Goal: Task Accomplishment & Management: Use online tool/utility

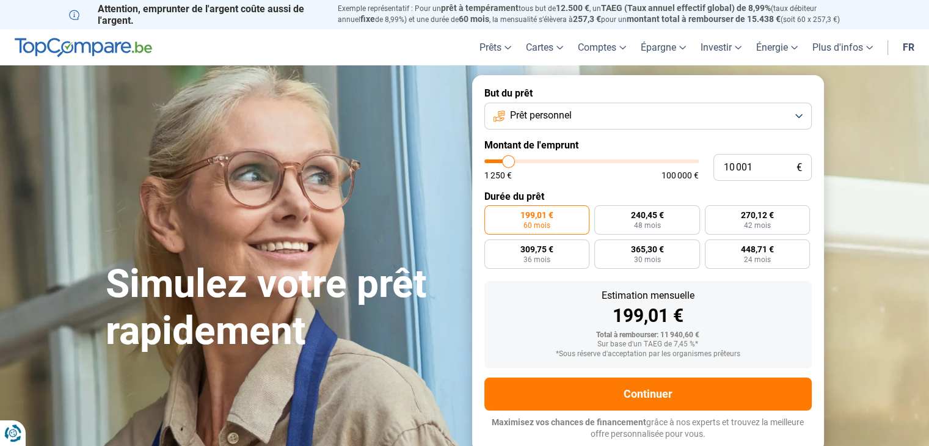
click at [540, 119] on span "Prêt personnel" at bounding box center [541, 115] width 62 height 13
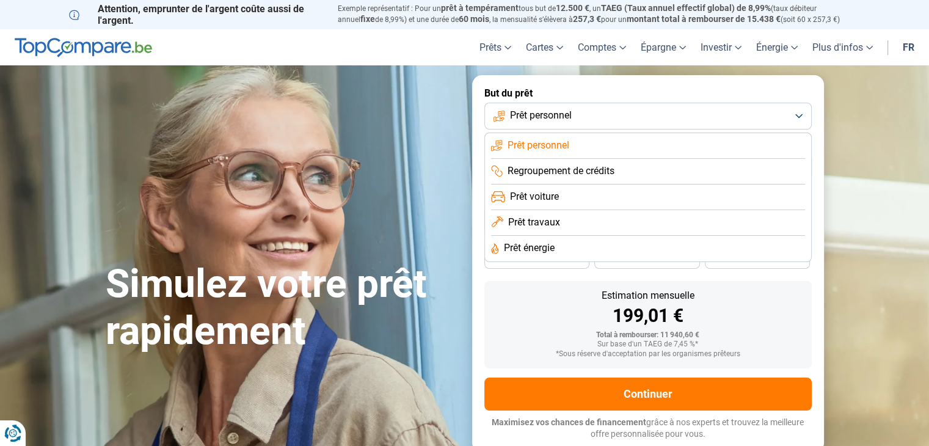
click at [528, 236] on li "Prêt travaux" at bounding box center [648, 249] width 314 height 26
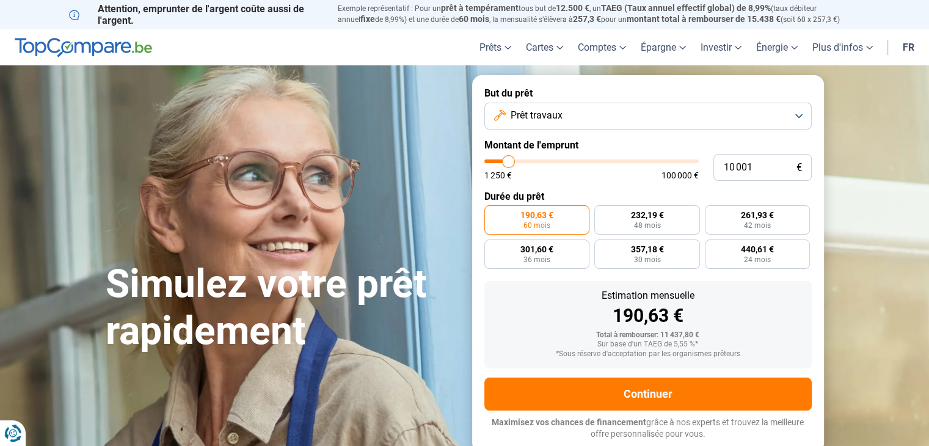
type input "10 500"
type input "10500"
type input "11 000"
type input "11000"
type input "11 250"
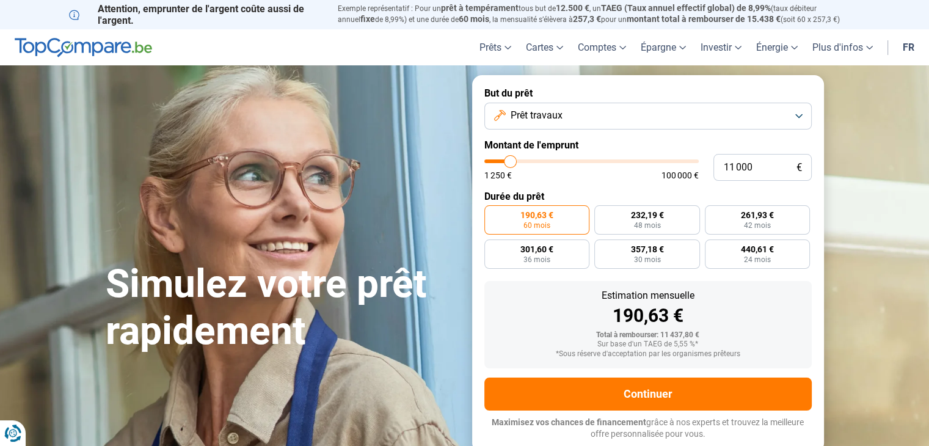
type input "11250"
type input "11 750"
type input "11750"
type input "12 000"
type input "12000"
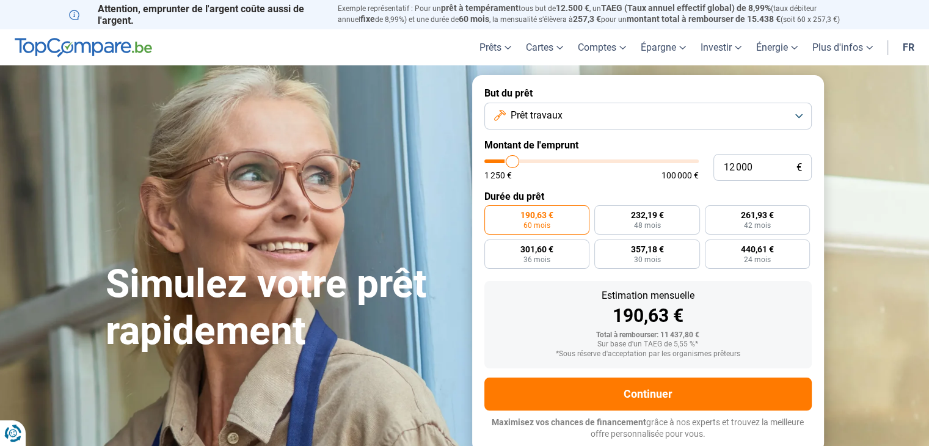
type input "12 250"
type input "12250"
type input "12 500"
type input "12500"
type input "12 750"
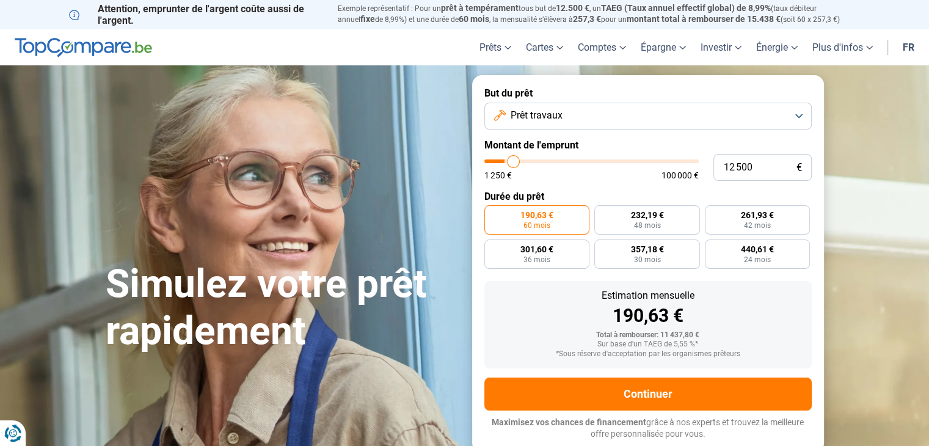
type input "12750"
type input "13 250"
type input "13250"
type input "13 500"
type input "13500"
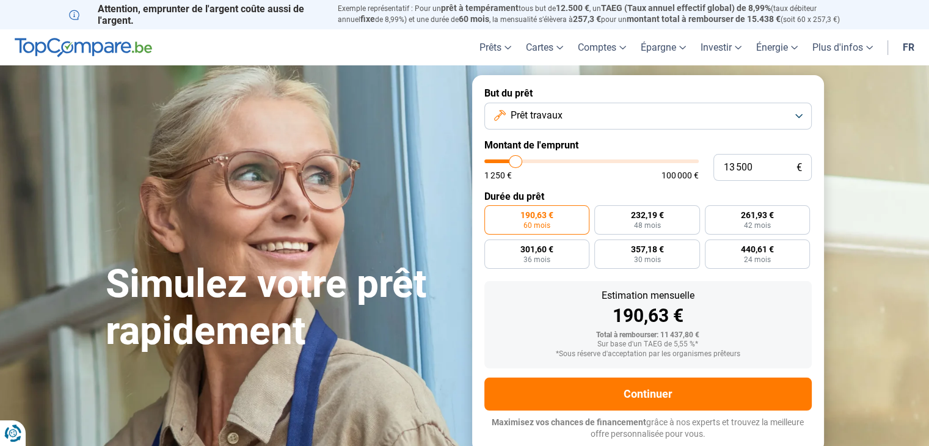
type input "13 750"
type input "13750"
type input "14 000"
type input "14000"
type input "14 500"
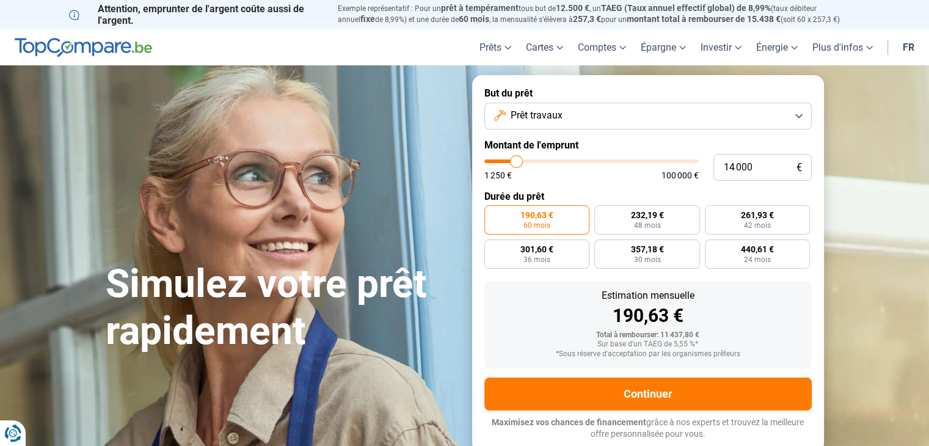
type input "14500"
type input "14 750"
type input "14750"
type input "15 250"
type input "15250"
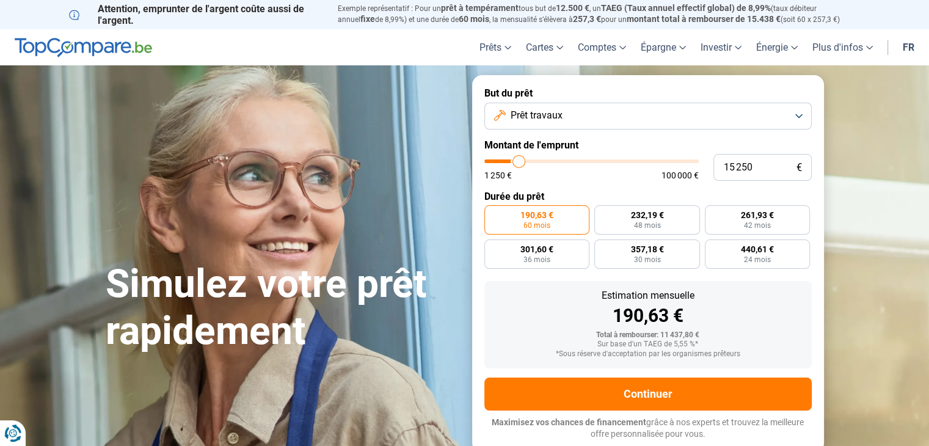
type input "15 500"
type input "15500"
type input "16 000"
type input "16000"
type input "16 250"
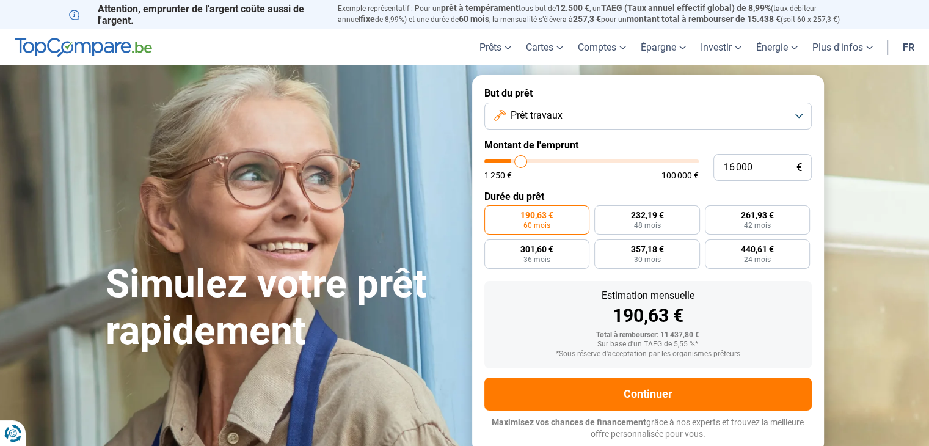
type input "16250"
type input "16 750"
type input "16750"
type input "17 000"
type input "17000"
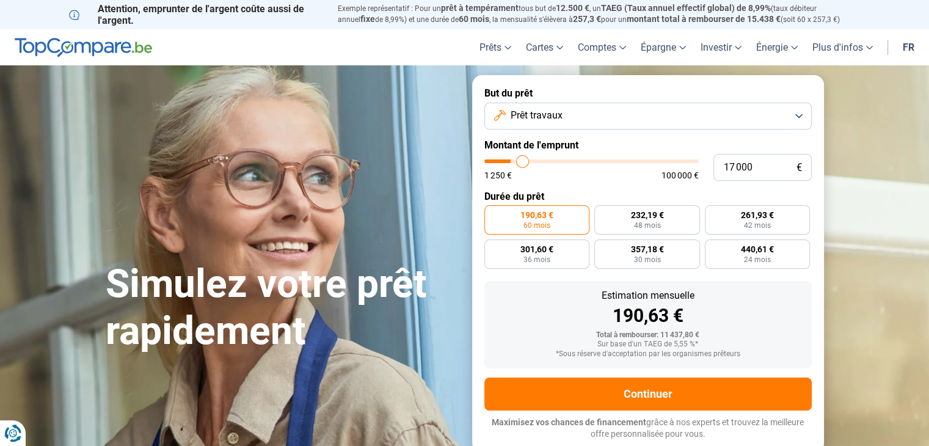
type input "17 500"
type input "17500"
type input "17 750"
type input "17750"
type input "16 500"
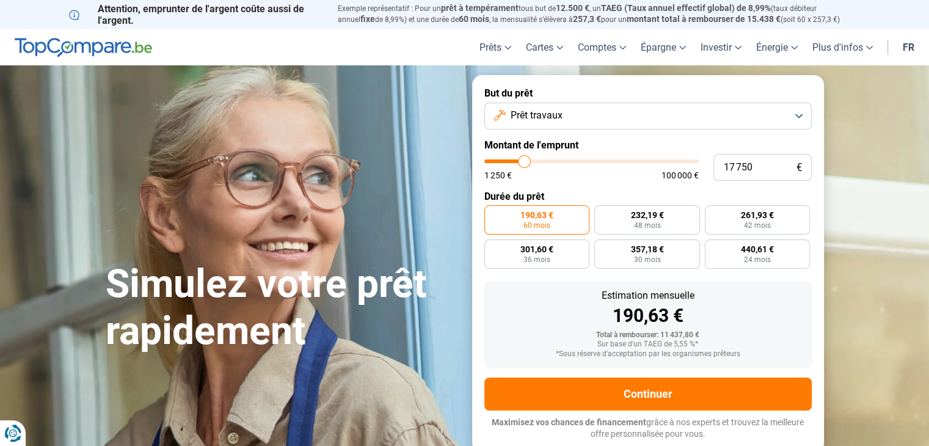
type input "16500"
type input "16 000"
type input "16000"
type input "15 500"
type input "15500"
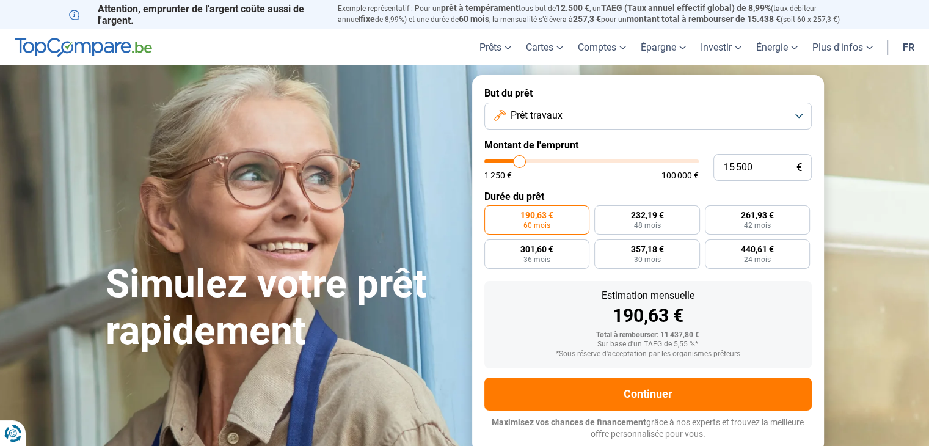
type input "14 500"
type input "14500"
type input "13 750"
type input "13750"
type input "13 250"
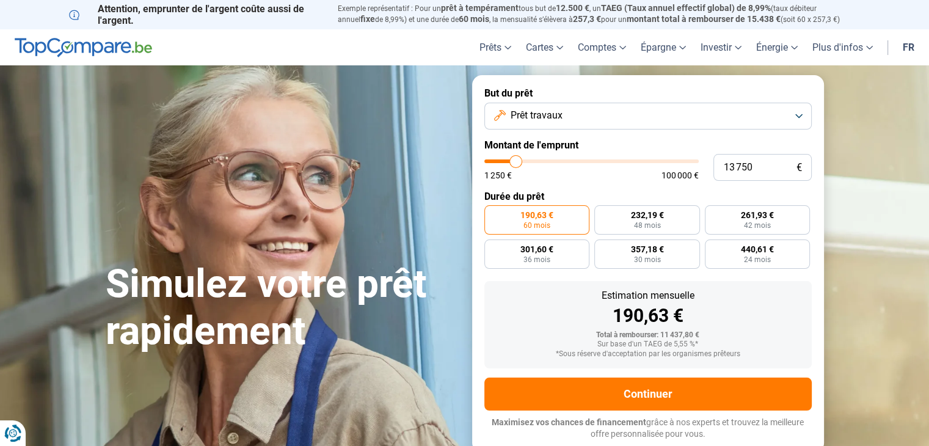
type input "13250"
type input "12 750"
type input "12750"
type input "12 500"
type input "12500"
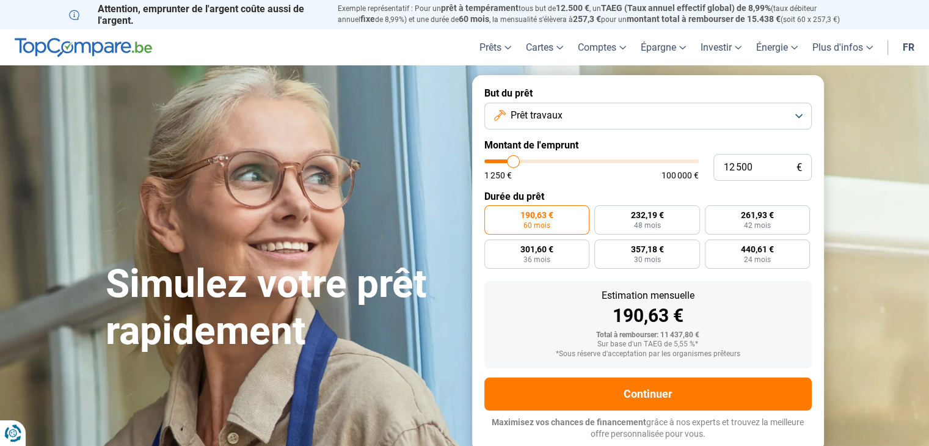
type input "12 250"
type input "12250"
type input "11 750"
type input "11750"
type input "11 250"
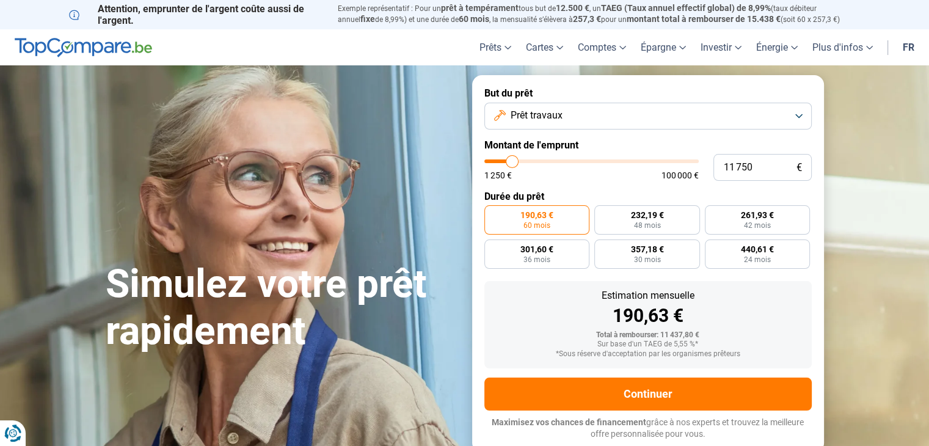
type input "11250"
type input "11 000"
type input "11000"
type input "11 250"
type input "11250"
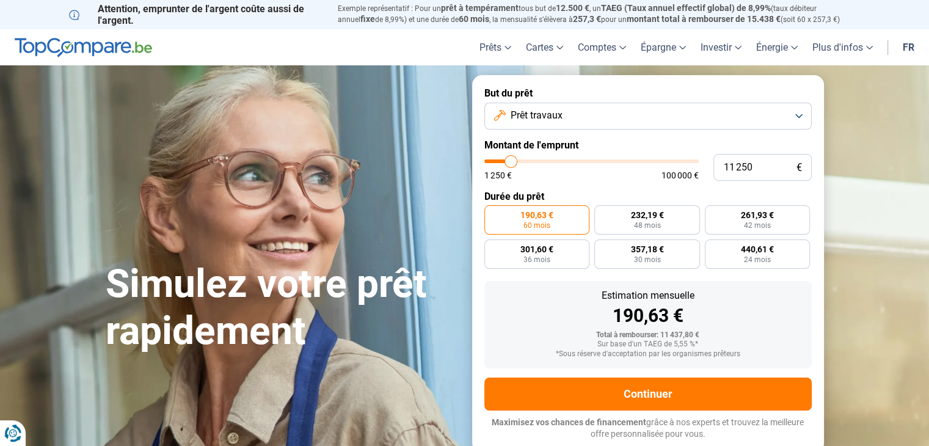
type input "11 750"
type input "11750"
type input "12 500"
type input "12500"
type input "13 500"
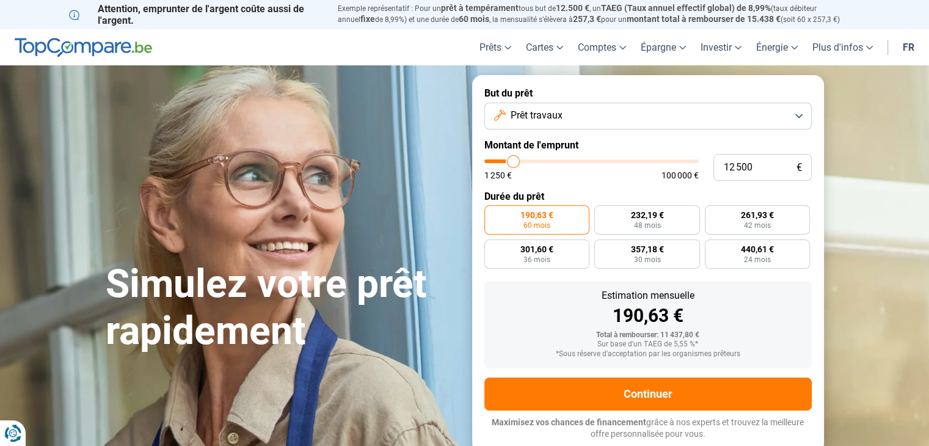
type input "13500"
type input "14 750"
type input "14750"
type input "16 500"
type input "16500"
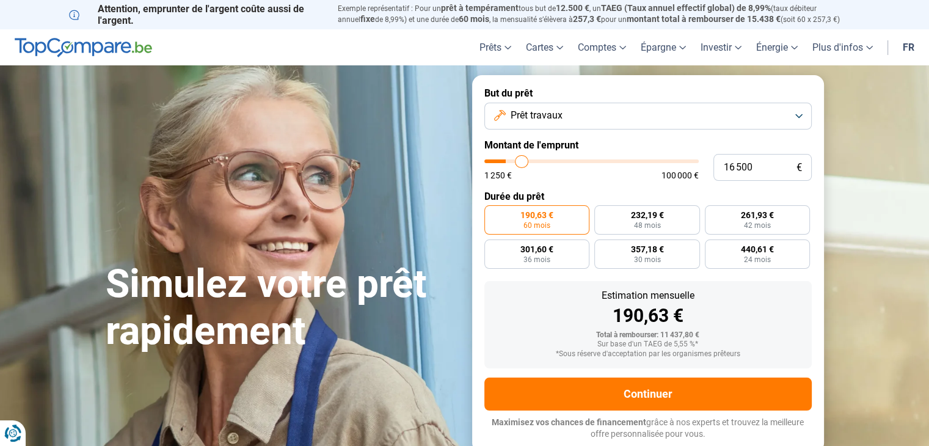
type input "18 500"
type input "18500"
type input "19 250"
type input "19250"
type input "20 250"
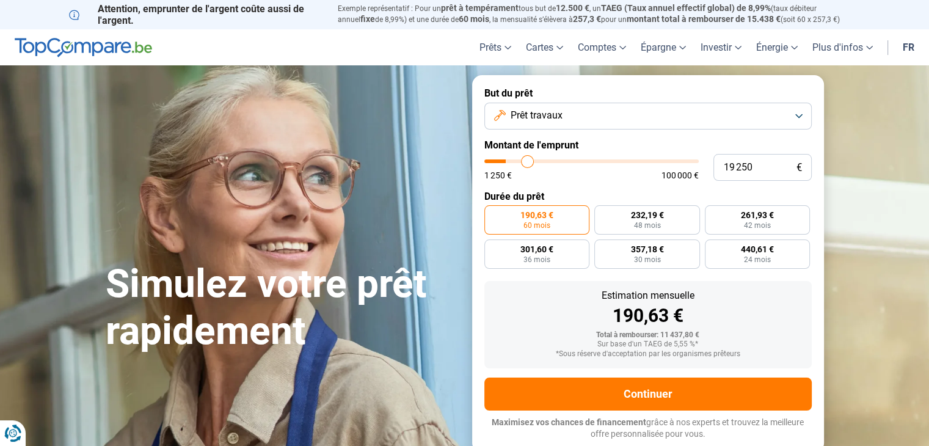
type input "20250"
type input "21 250"
type input "21250"
type input "23 000"
type input "23000"
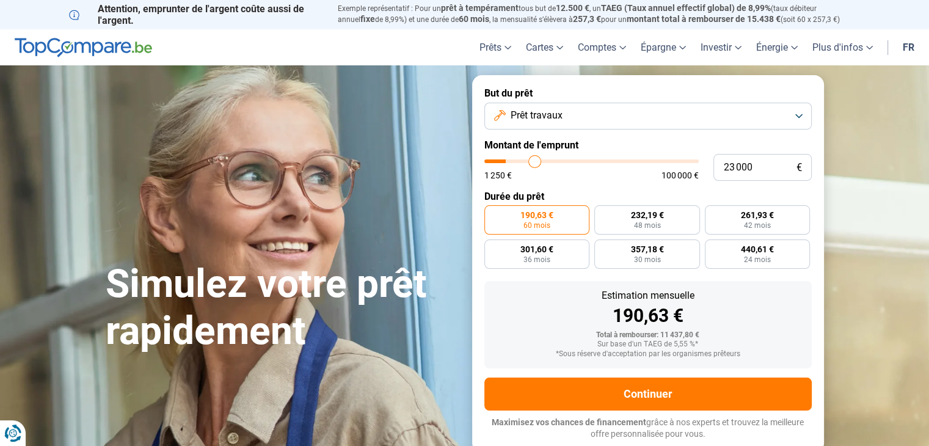
type input "24 250"
type input "24250"
type input "25 750"
type input "25750"
type input "26 250"
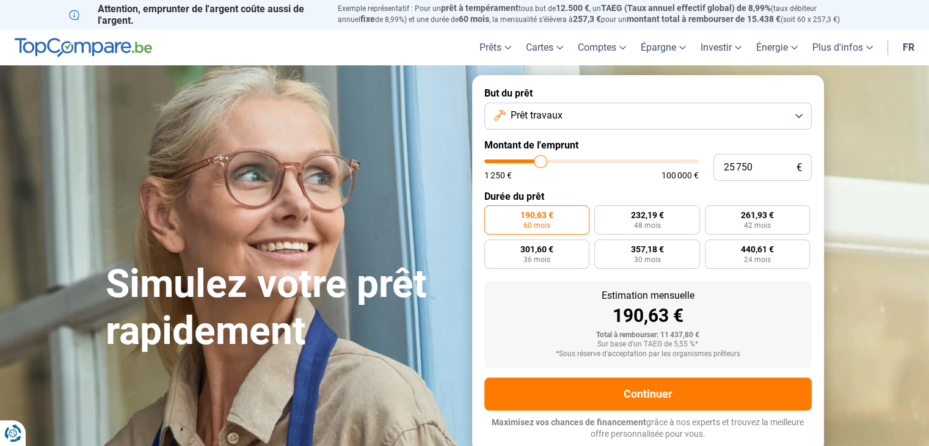
type input "26250"
type input "26 750"
type input "26750"
type input "27 250"
type input "27250"
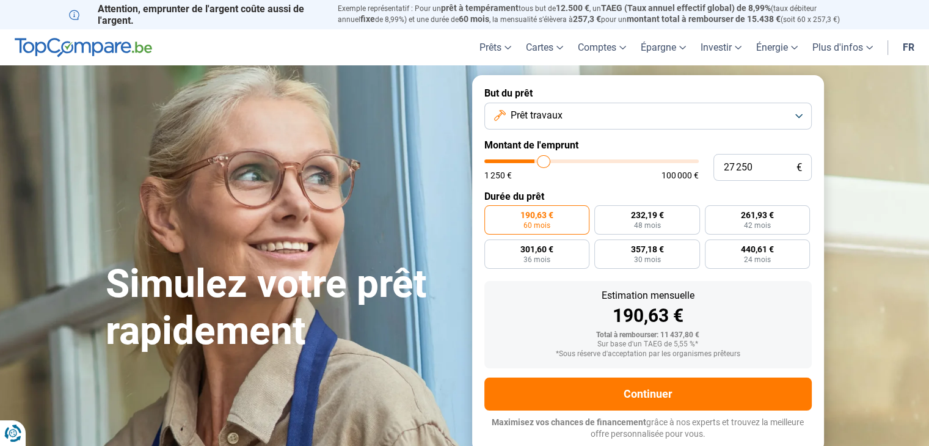
type input "27 500"
type input "27500"
type input "28 000"
type input "28000"
type input "28 250"
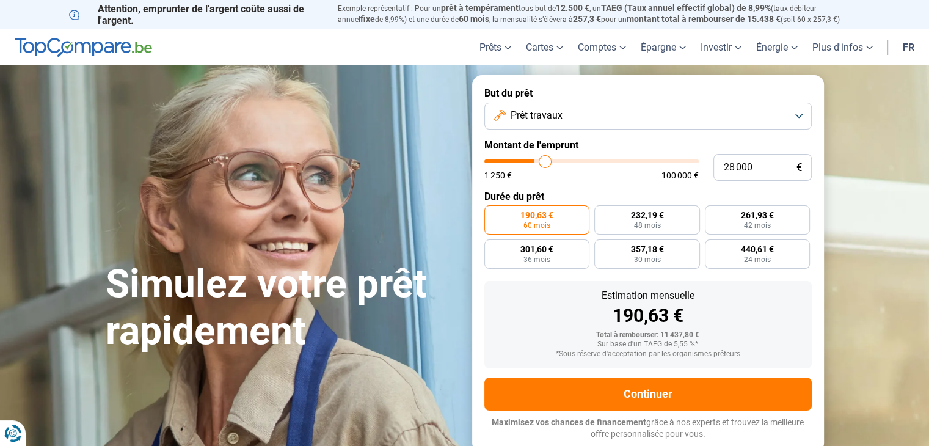
type input "28250"
type input "28 500"
type input "28500"
type input "28 750"
type input "28750"
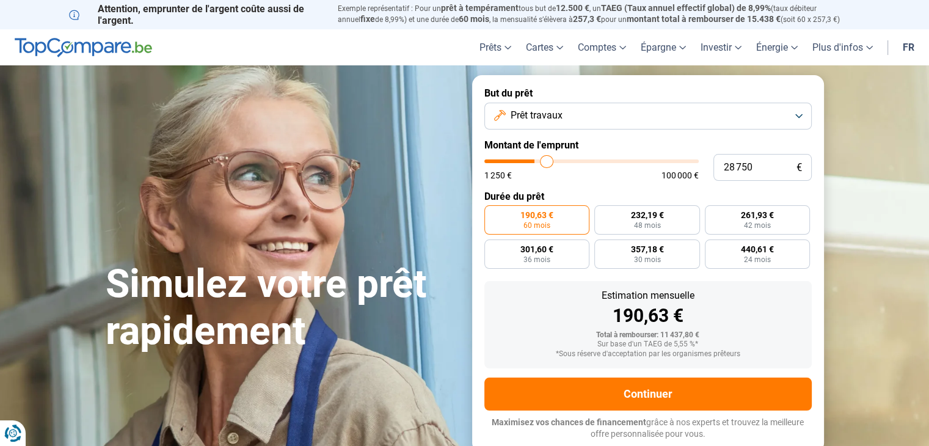
type input "29 000"
type input "29000"
type input "29 250"
type input "29250"
type input "29 500"
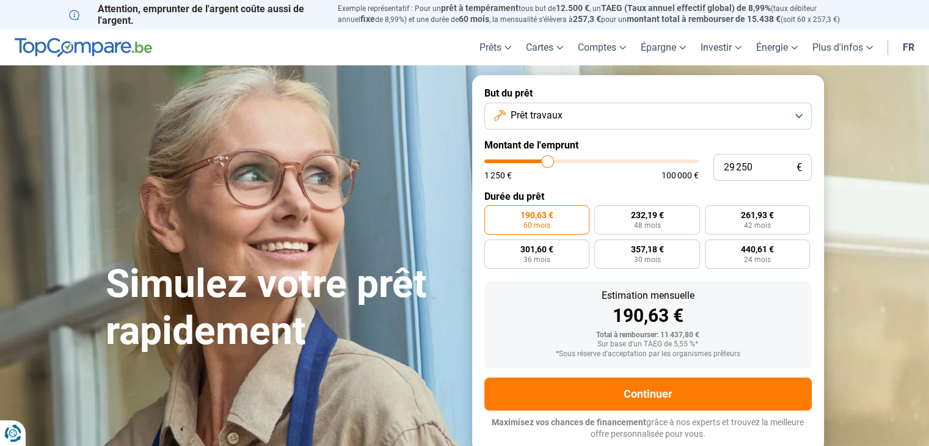
type input "29500"
type input "29 750"
type input "29750"
type input "30 000"
type input "30000"
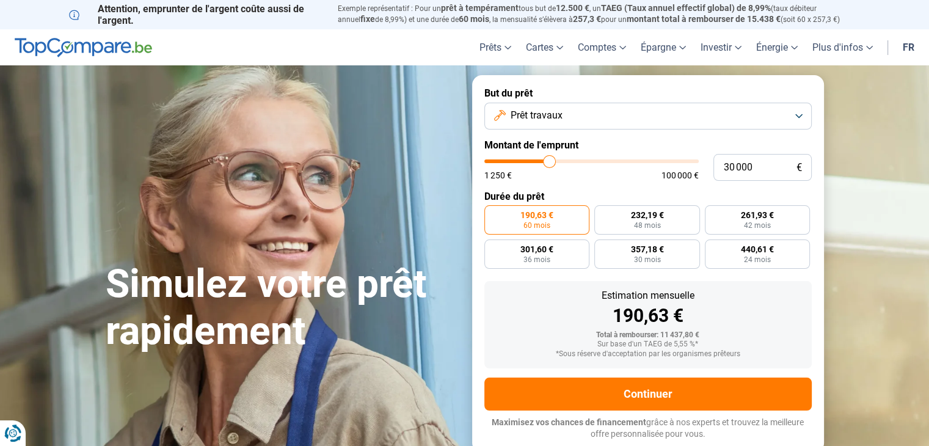
type input "30 500"
type input "30500"
type input "30 750"
type input "30750"
type input "31 250"
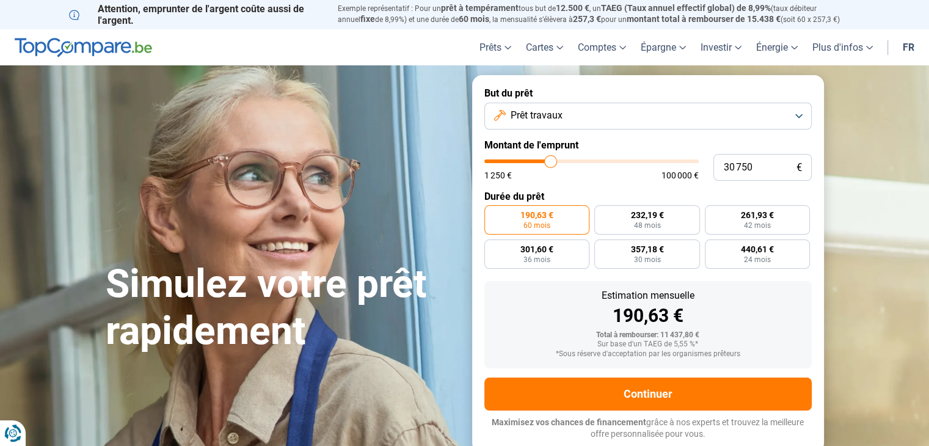
type input "31250"
type input "31 750"
type input "31750"
type input "32 750"
type input "32750"
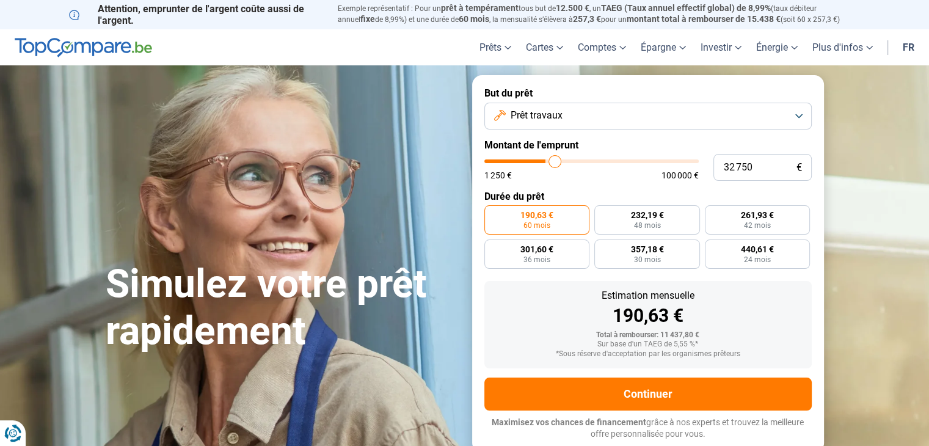
type input "33 000"
type input "33000"
type input "33 250"
type input "33250"
type input "33 500"
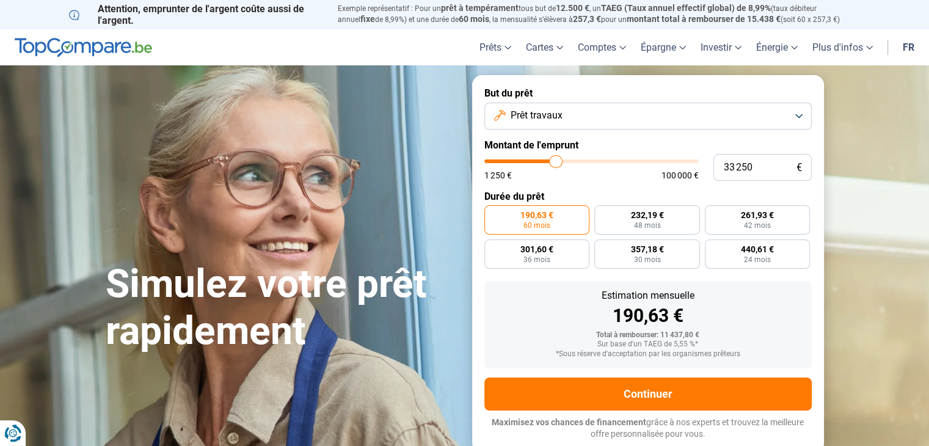
type input "33500"
type input "34 000"
type input "34000"
type input "34 250"
type input "34250"
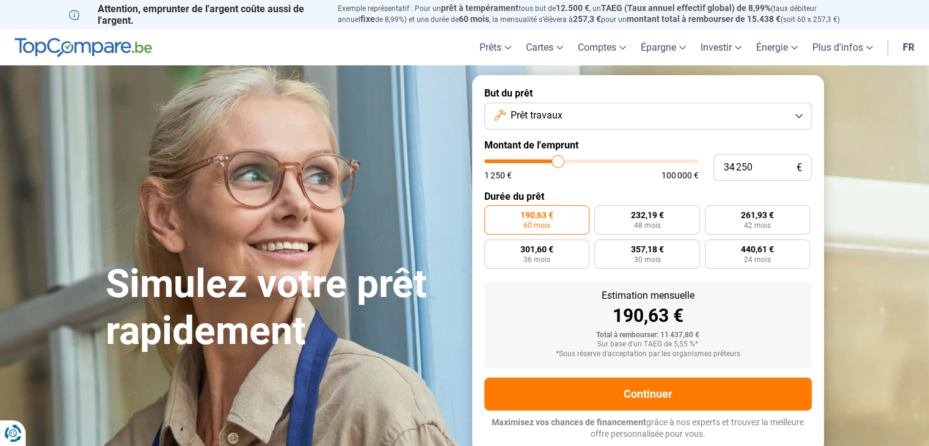
type input "34 750"
type input "34750"
type input "35 250"
type input "35250"
type input "36 000"
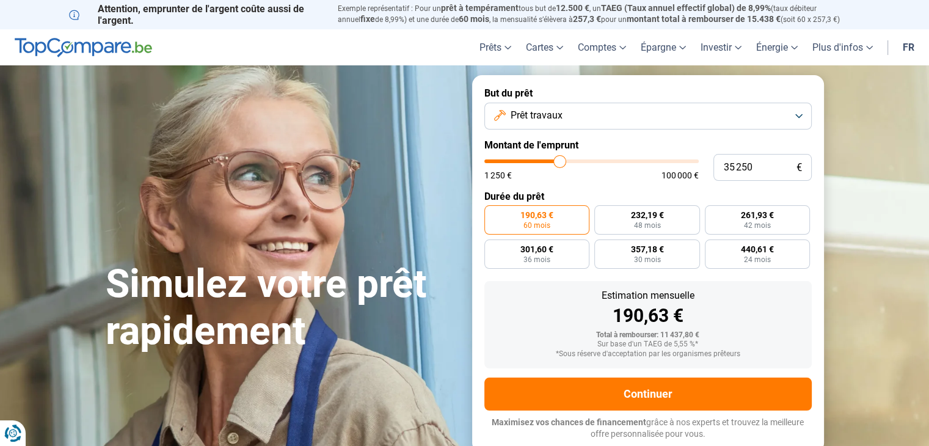
type input "36000"
type input "36 250"
type input "36250"
type input "36 500"
type input "36500"
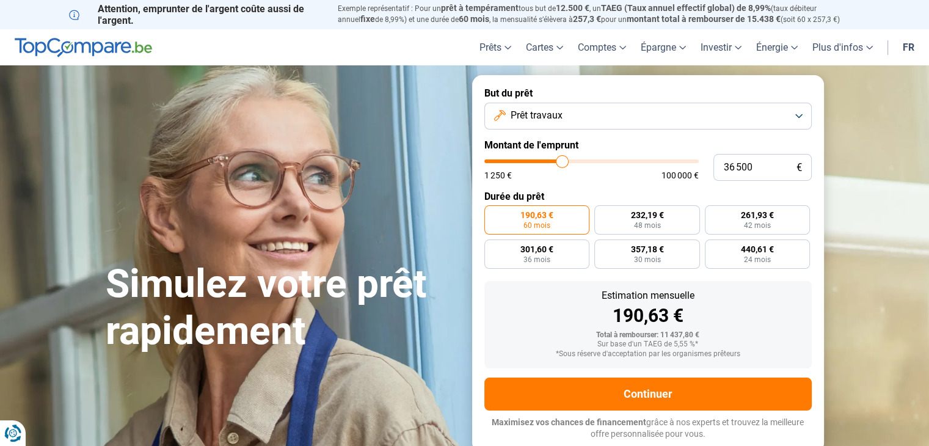
type input "36 750"
type input "36750"
type input "37 250"
type input "37250"
type input "37 500"
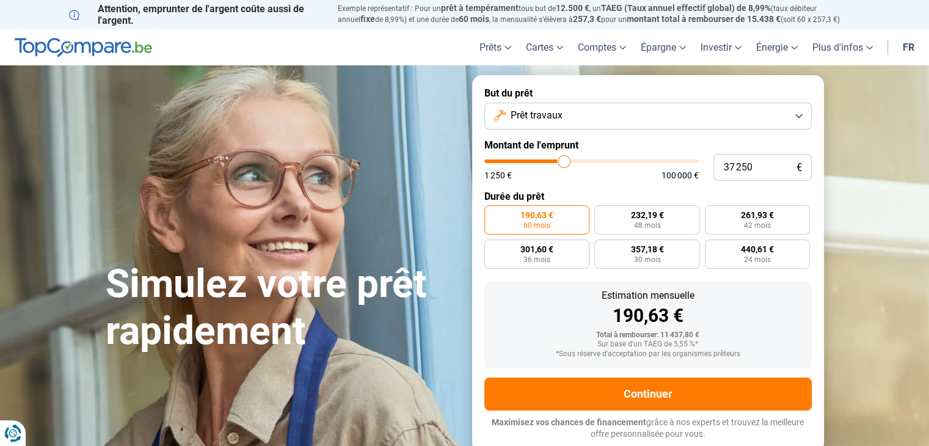
type input "37500"
type input "37 750"
type input "37750"
type input "38 000"
type input "38000"
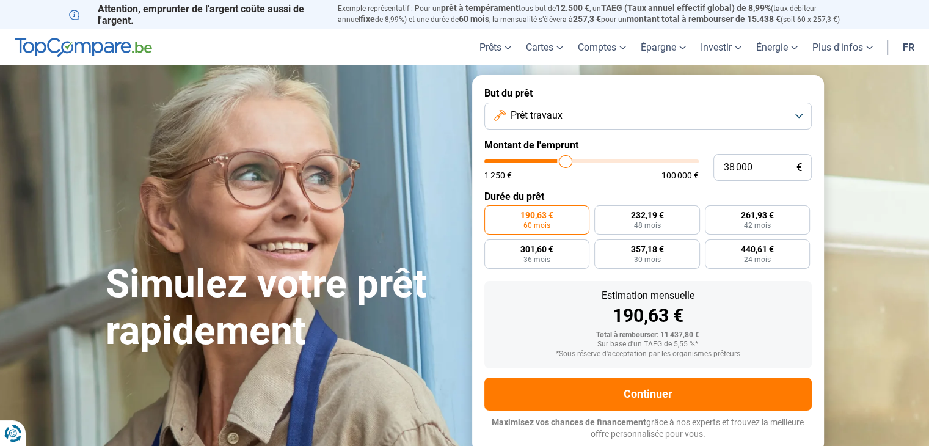
type input "38 250"
type input "38250"
type input "38 500"
type input "38500"
type input "38 750"
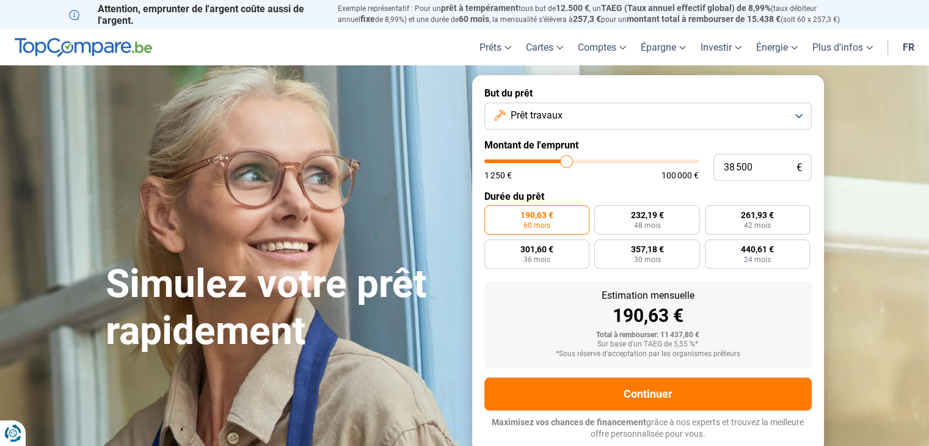
type input "38750"
type input "39 000"
type input "39000"
type input "39 250"
type input "39250"
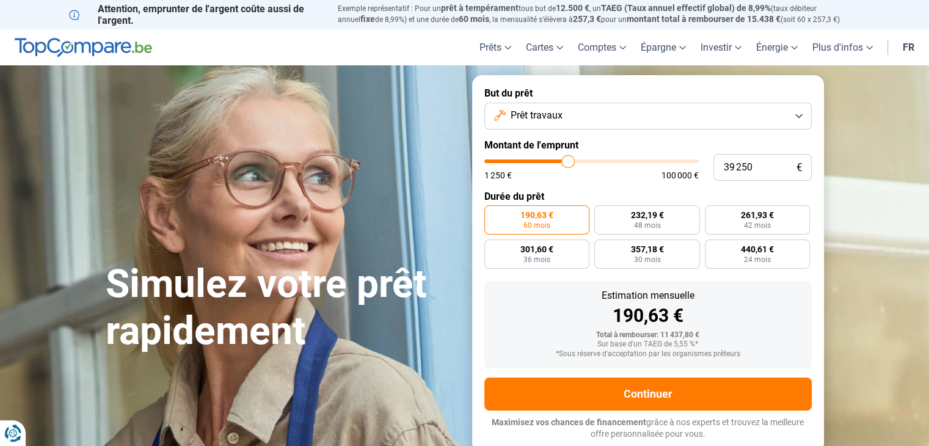
type input "39 500"
type input "39500"
type input "39 750"
type input "39750"
type input "40 000"
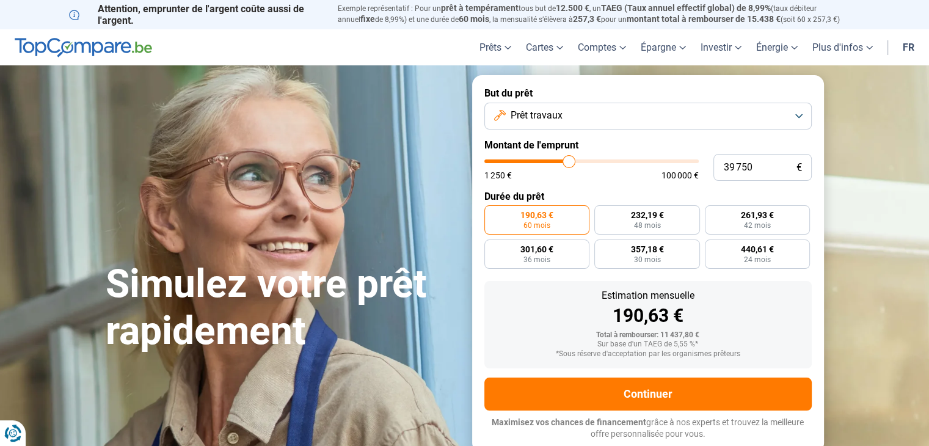
type input "40000"
type input "40 250"
type input "40250"
type input "39 750"
type input "39750"
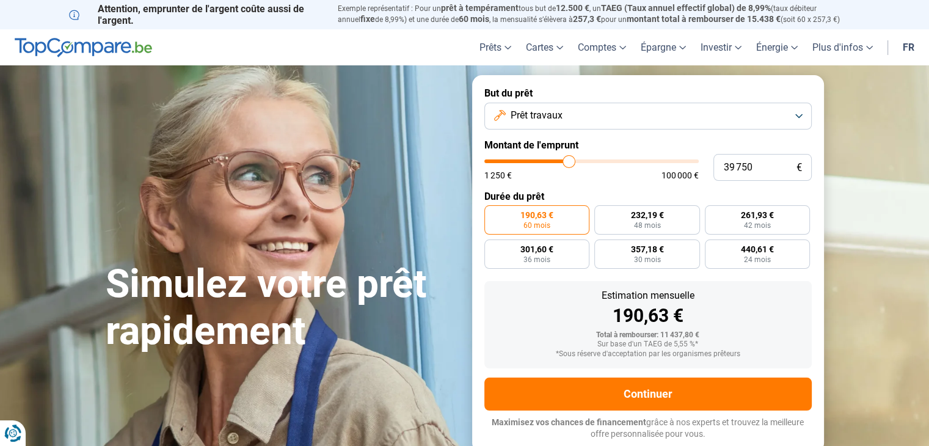
type input "39 500"
type input "39500"
type input "39 000"
type input "39000"
type input "39 250"
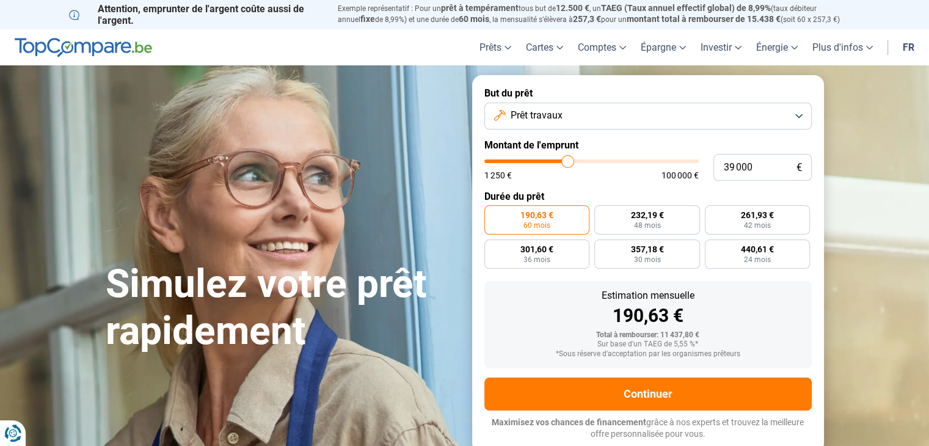
type input "39250"
type input "39 500"
type input "39500"
type input "39 750"
type input "39750"
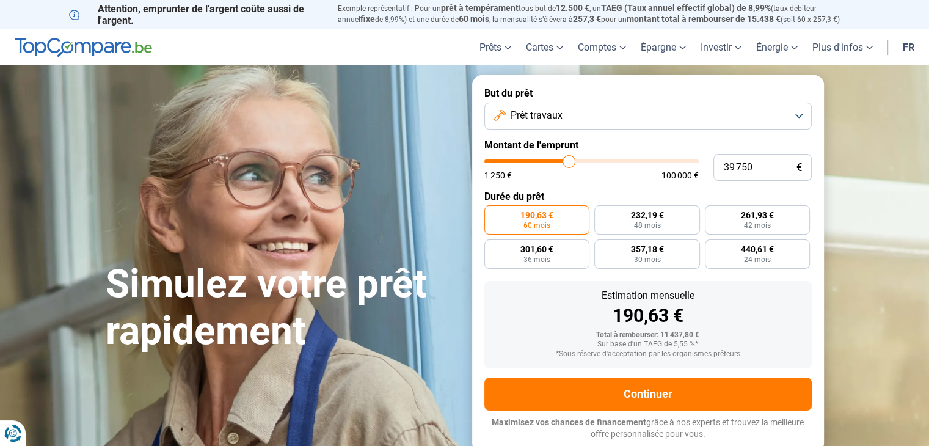
type input "40 000"
type input "40000"
type input "40 250"
type input "40250"
type input "40 000"
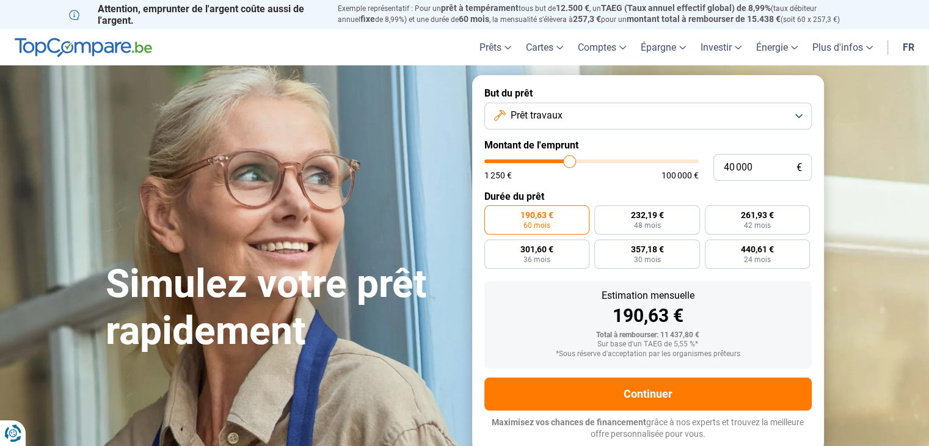
drag, startPoint x: 509, startPoint y: 164, endPoint x: 570, endPoint y: 163, distance: 60.5
type input "40000"
click at [570, 163] on input "range" at bounding box center [592, 161] width 214 height 4
radio input "false"
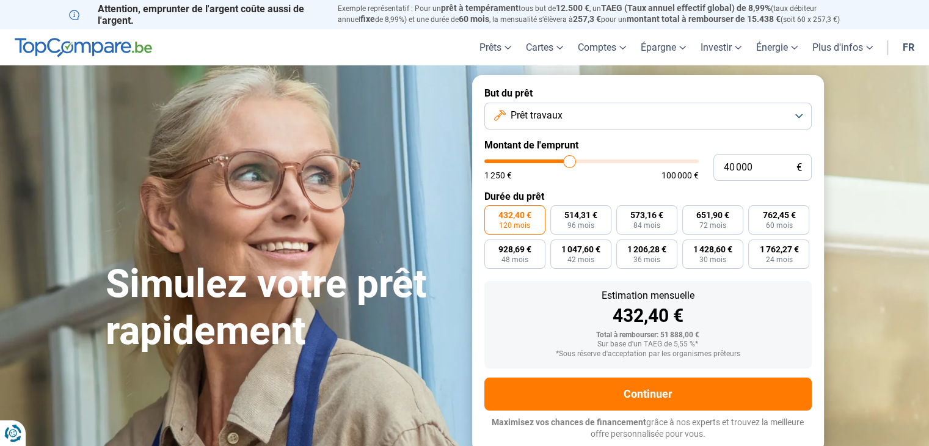
type input "40 500"
type input "40500"
type input "40 000"
drag, startPoint x: 571, startPoint y: 159, endPoint x: 560, endPoint y: 159, distance: 11.6
click at [560, 159] on input "range" at bounding box center [592, 161] width 214 height 4
